Goal: Navigation & Orientation: Go to known website

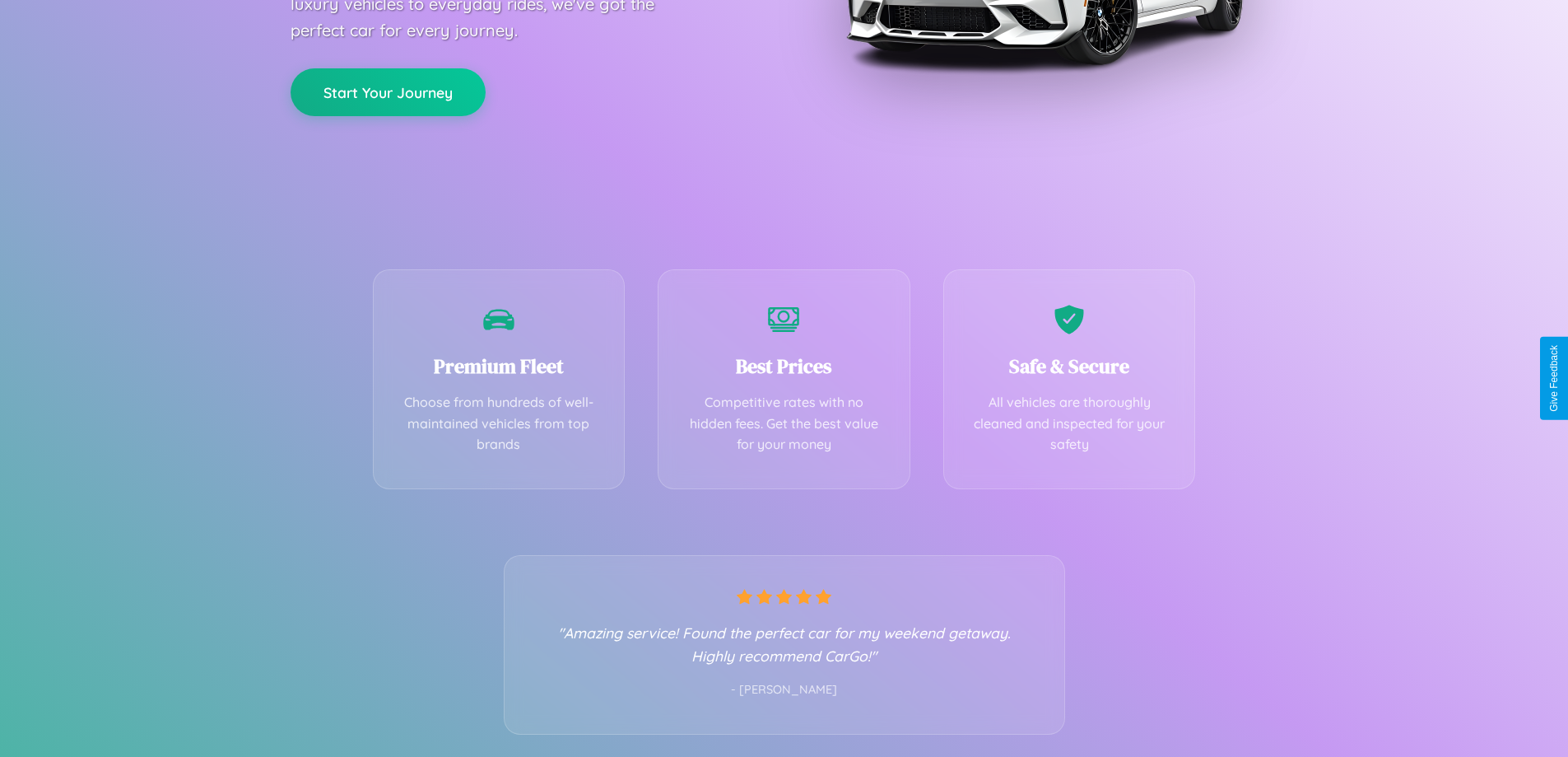
scroll to position [324, 0]
click at [783, 378] on div "Best Prices Competitive rates with no hidden fees. Get the best value for your …" at bounding box center [784, 374] width 253 height 220
click at [388, 89] on button "Start Your Journey" at bounding box center [388, 90] width 195 height 48
click at [388, 89] on button "Start Your Journey" at bounding box center [388, 90] width 195 height 48
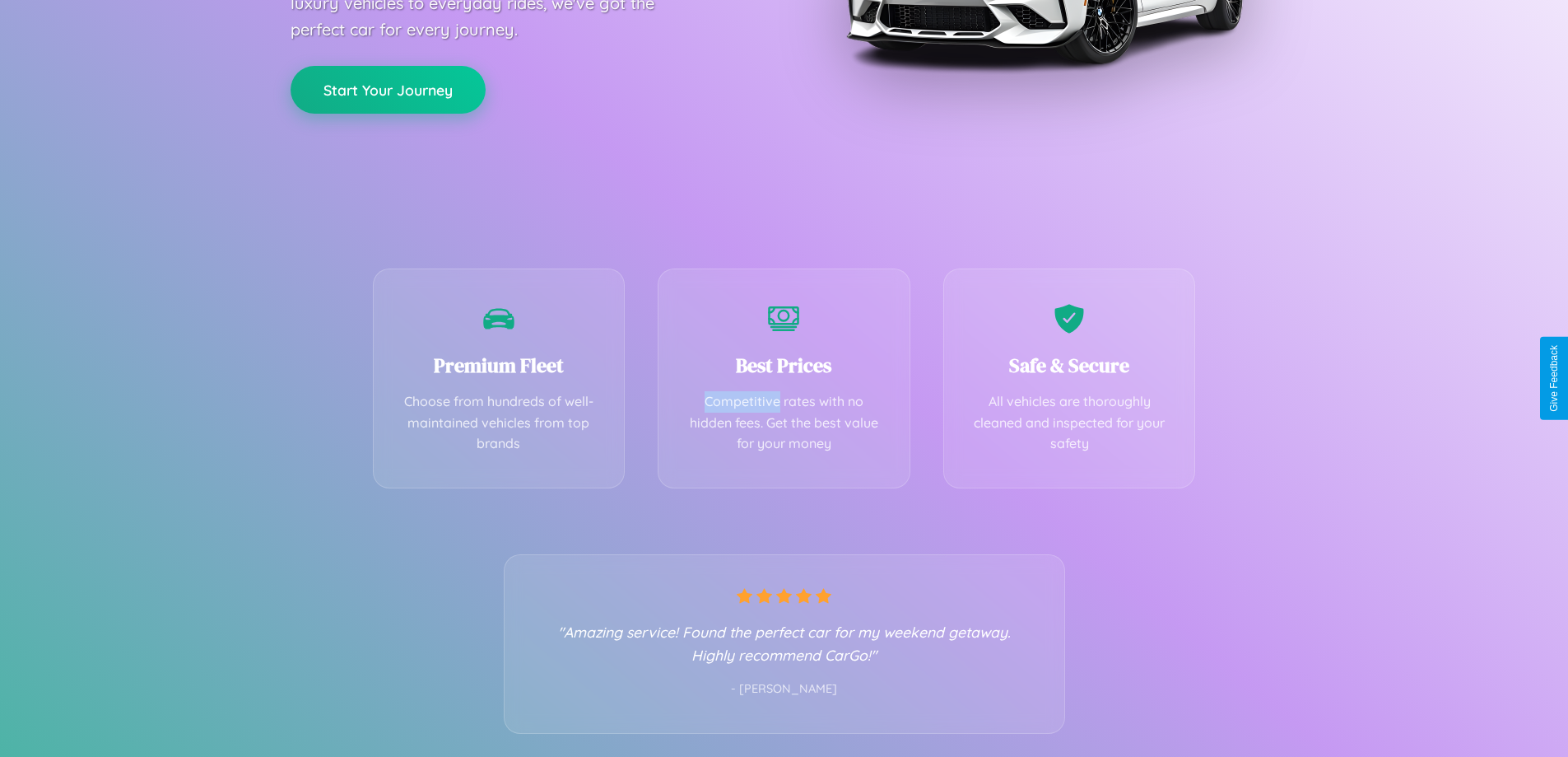
click at [388, 89] on button "Start Your Journey" at bounding box center [388, 90] width 195 height 48
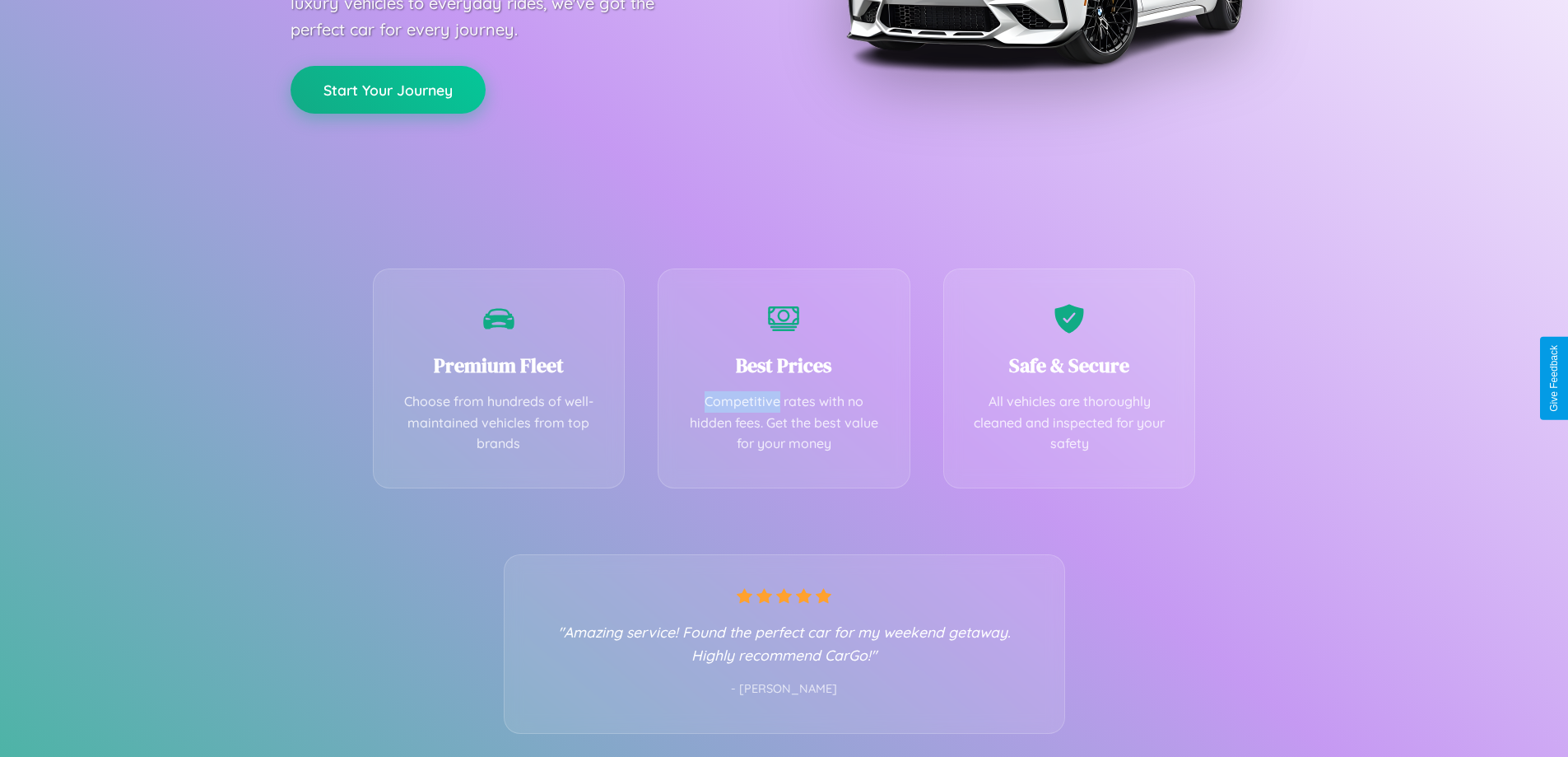
click at [388, 89] on button "Start Your Journey" at bounding box center [388, 90] width 195 height 48
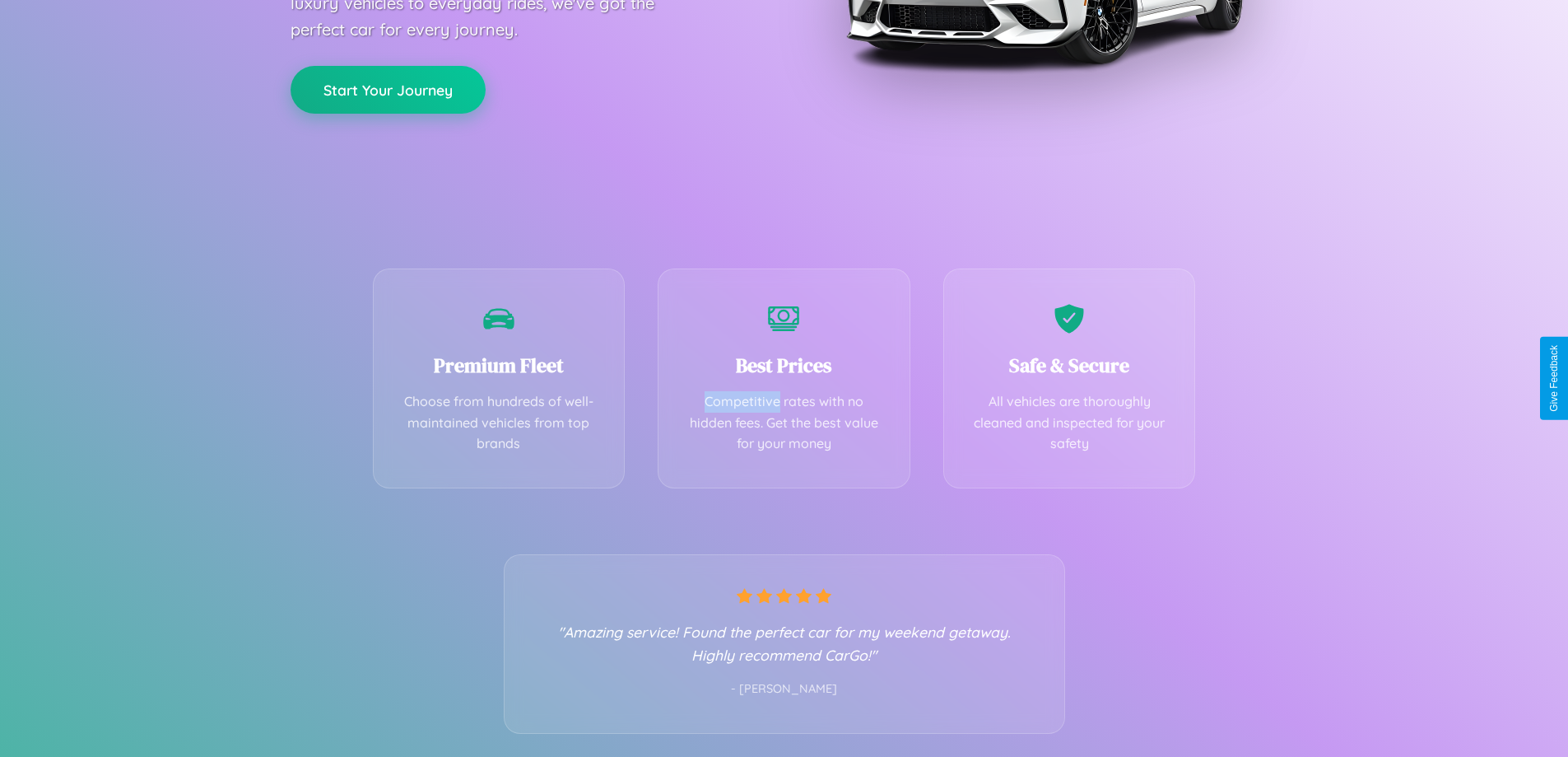
click at [388, 89] on button "Start Your Journey" at bounding box center [388, 90] width 195 height 48
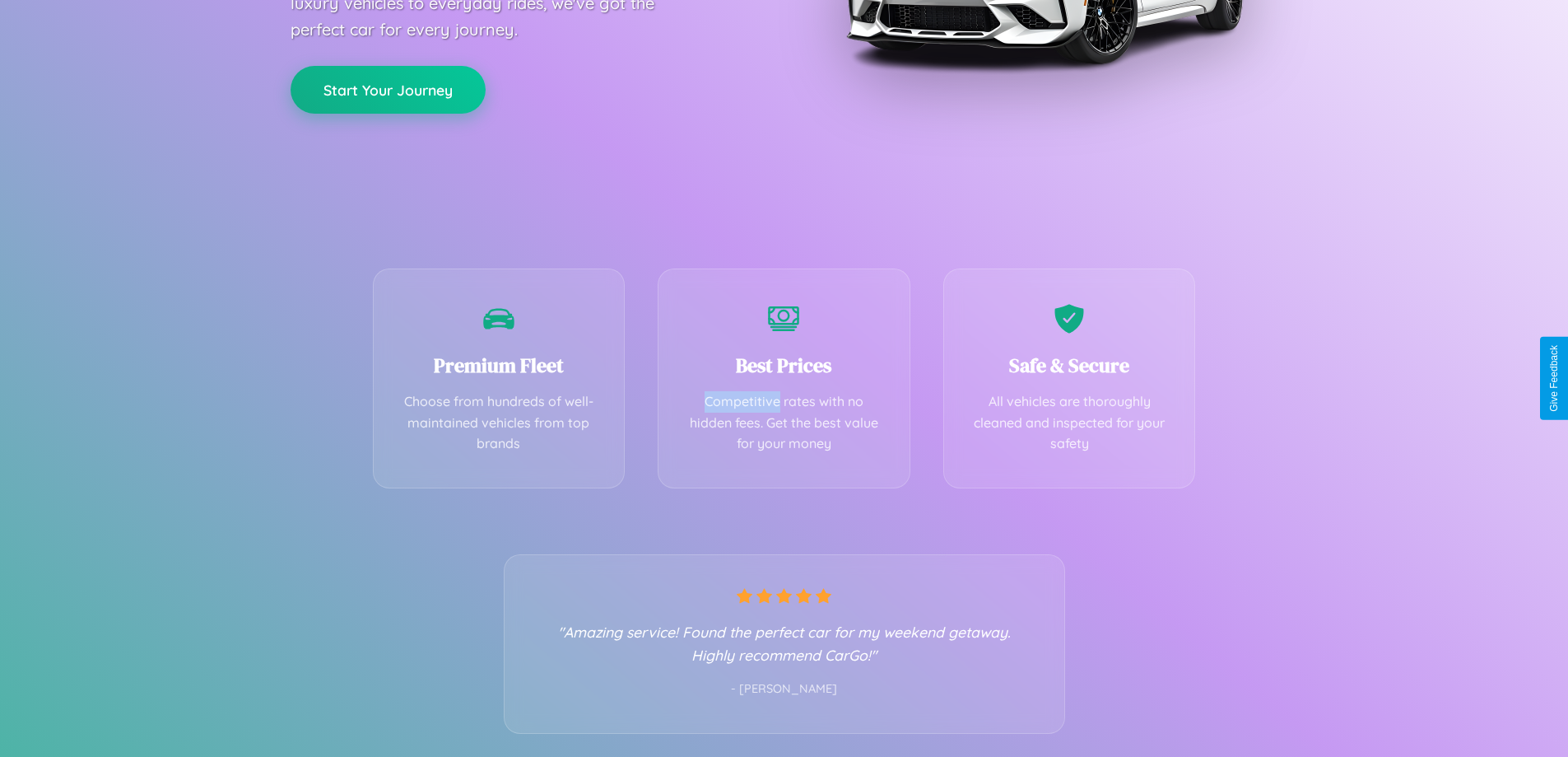
click at [388, 89] on button "Start Your Journey" at bounding box center [388, 90] width 195 height 48
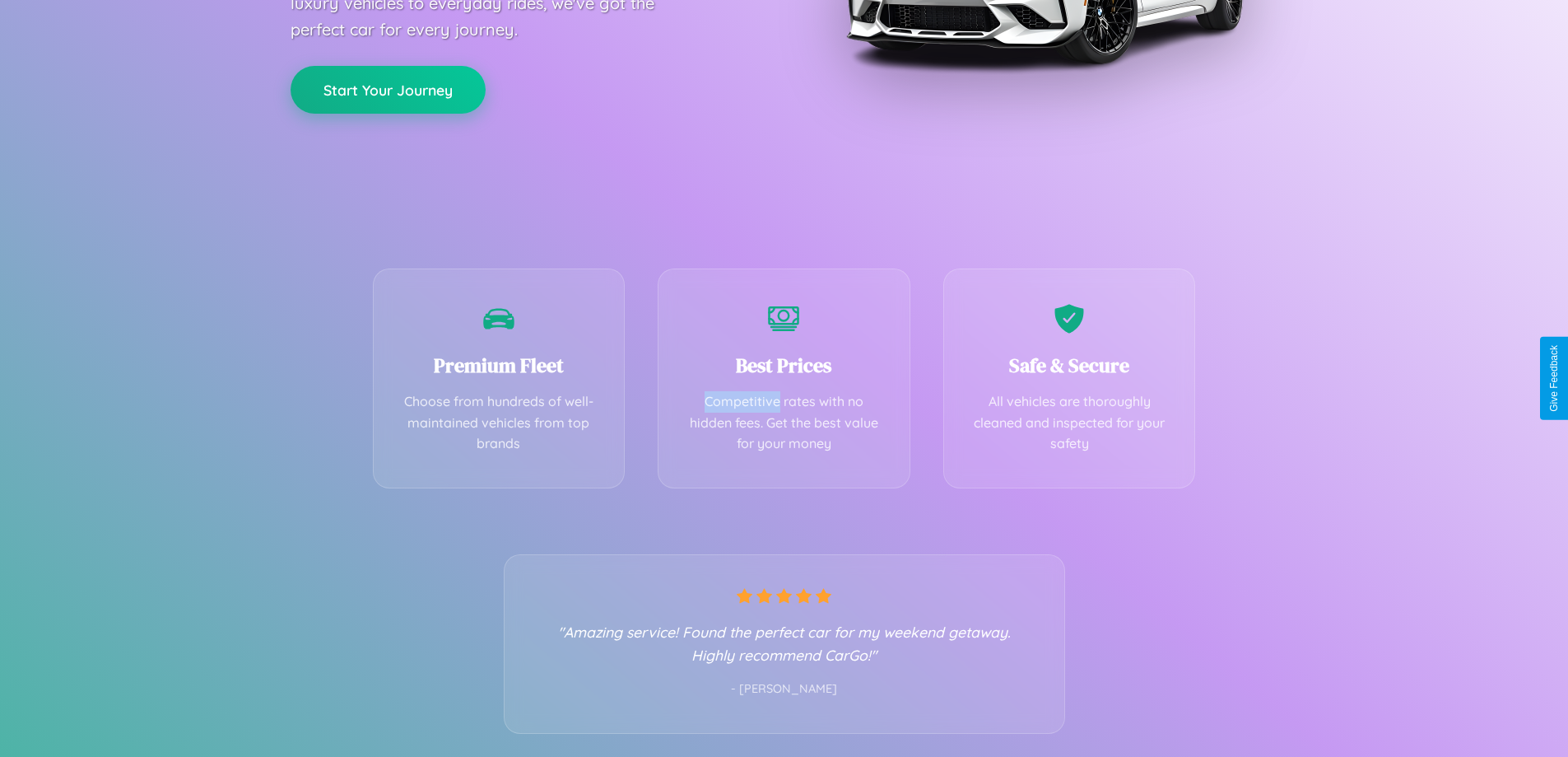
click at [388, 89] on button "Start Your Journey" at bounding box center [388, 90] width 195 height 48
